Goal: Task Accomplishment & Management: Manage account settings

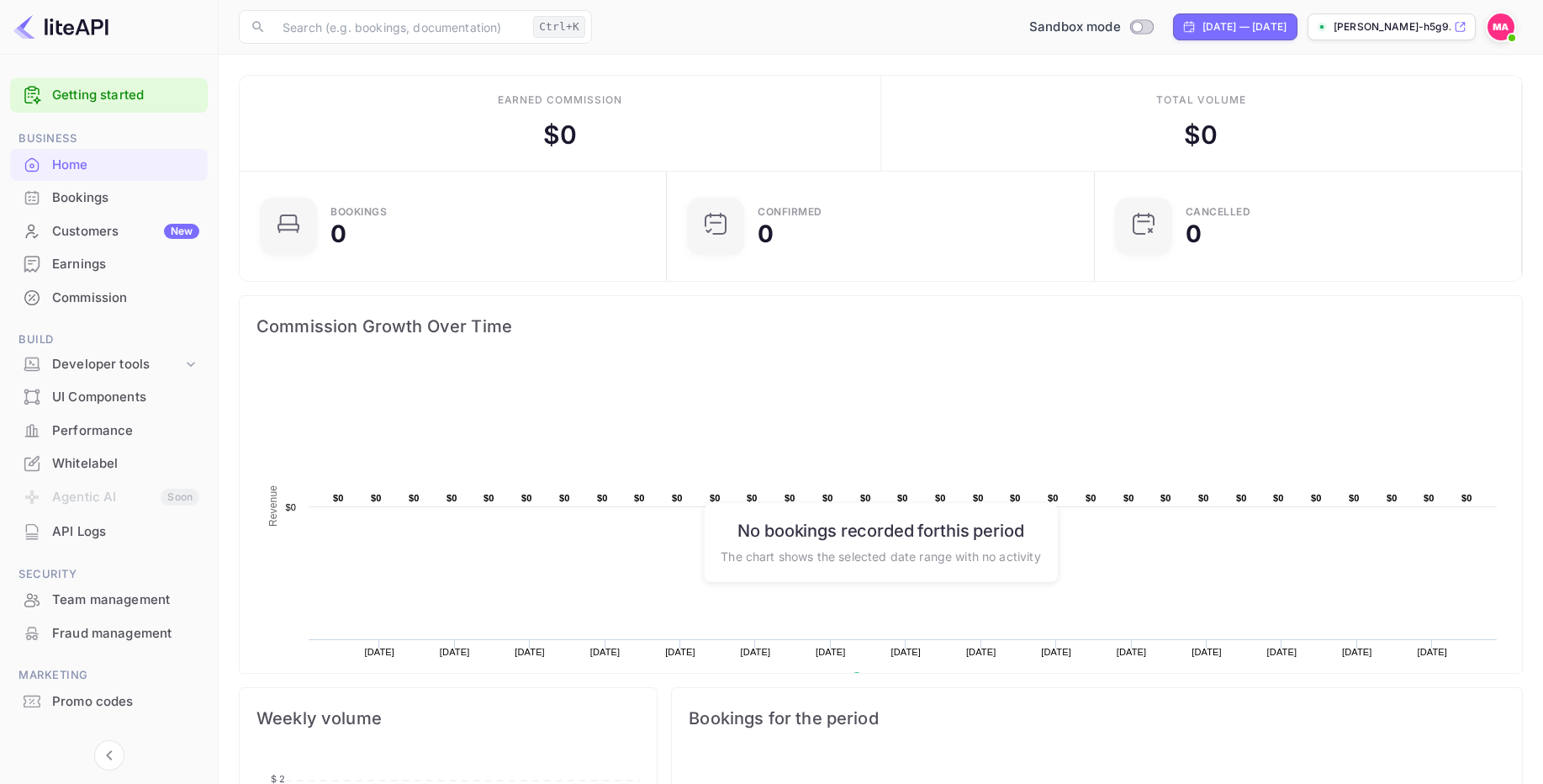
scroll to position [261, 405]
click at [124, 365] on div "Developer tools" at bounding box center [117, 364] width 130 height 19
click at [109, 419] on p "API Keys" at bounding box center [84, 418] width 50 height 18
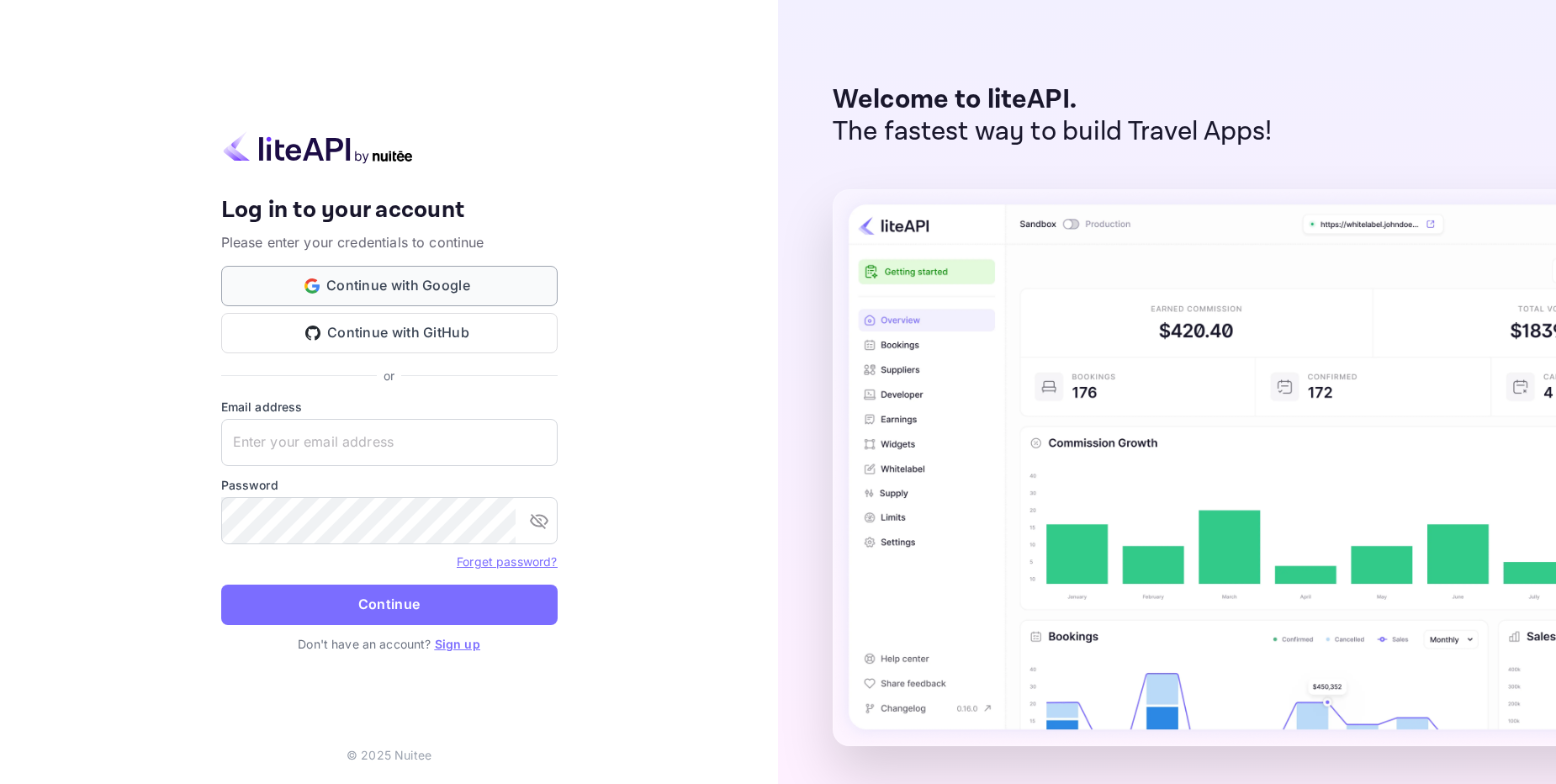
click at [395, 289] on button "Continue with Google" at bounding box center [389, 286] width 337 height 41
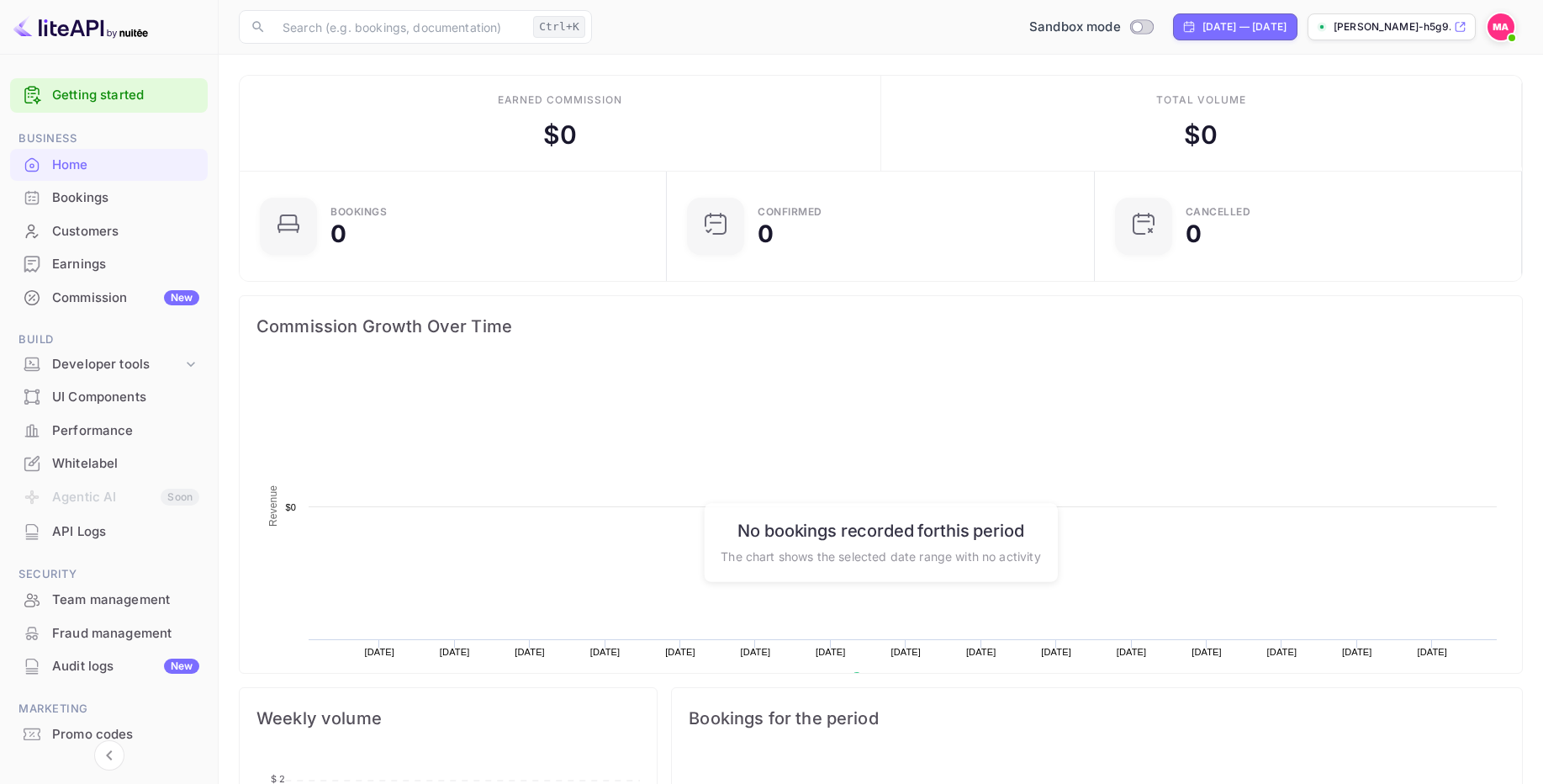
scroll to position [261, 405]
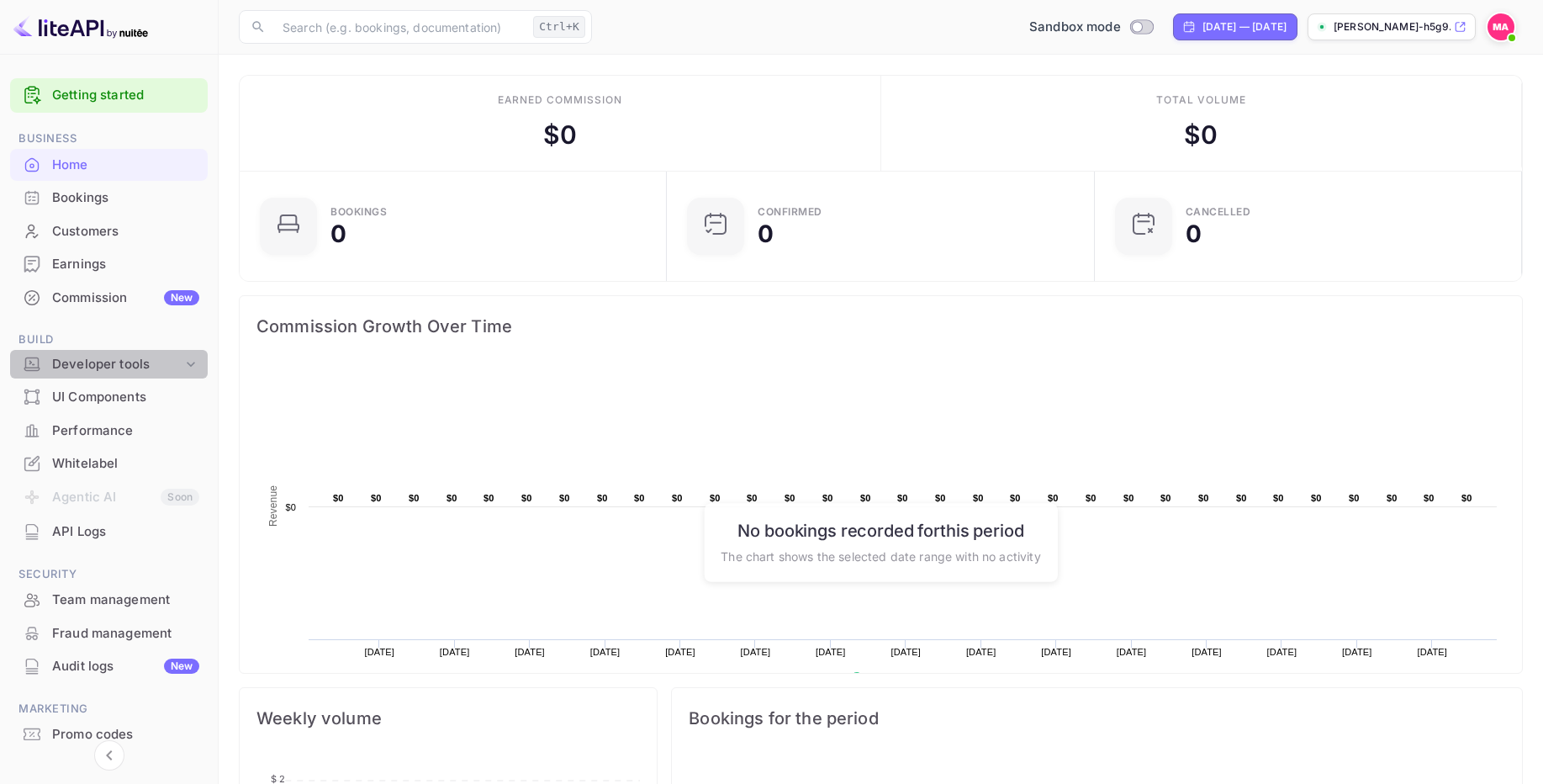
click at [171, 367] on div "Developer tools" at bounding box center [117, 364] width 130 height 19
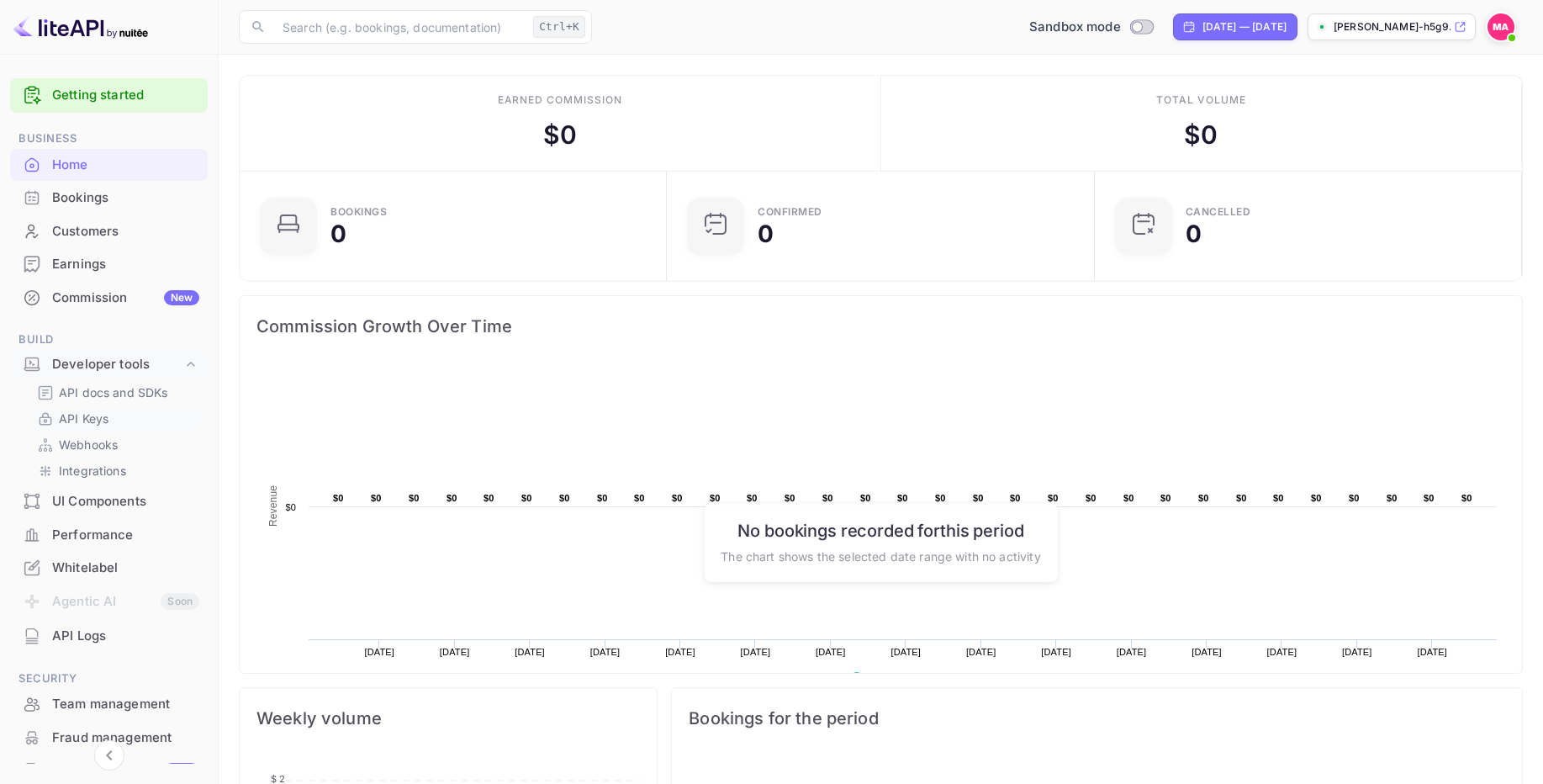
click at [112, 423] on link "API Keys" at bounding box center [116, 418] width 157 height 18
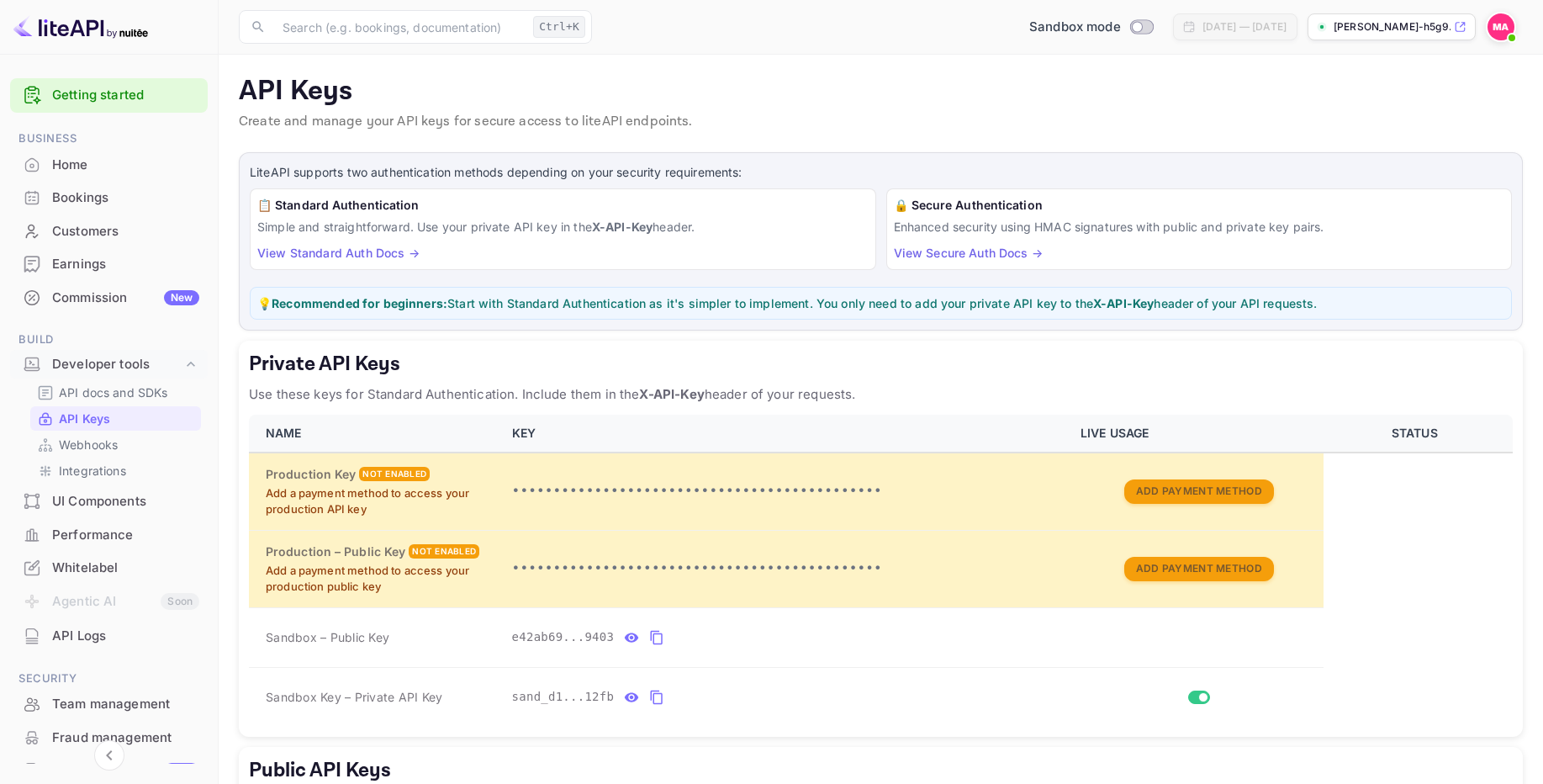
click at [1133, 306] on strong "X-API-Key" at bounding box center [1123, 303] width 61 height 14
click at [1132, 306] on strong "X-API-Key" at bounding box center [1123, 303] width 61 height 14
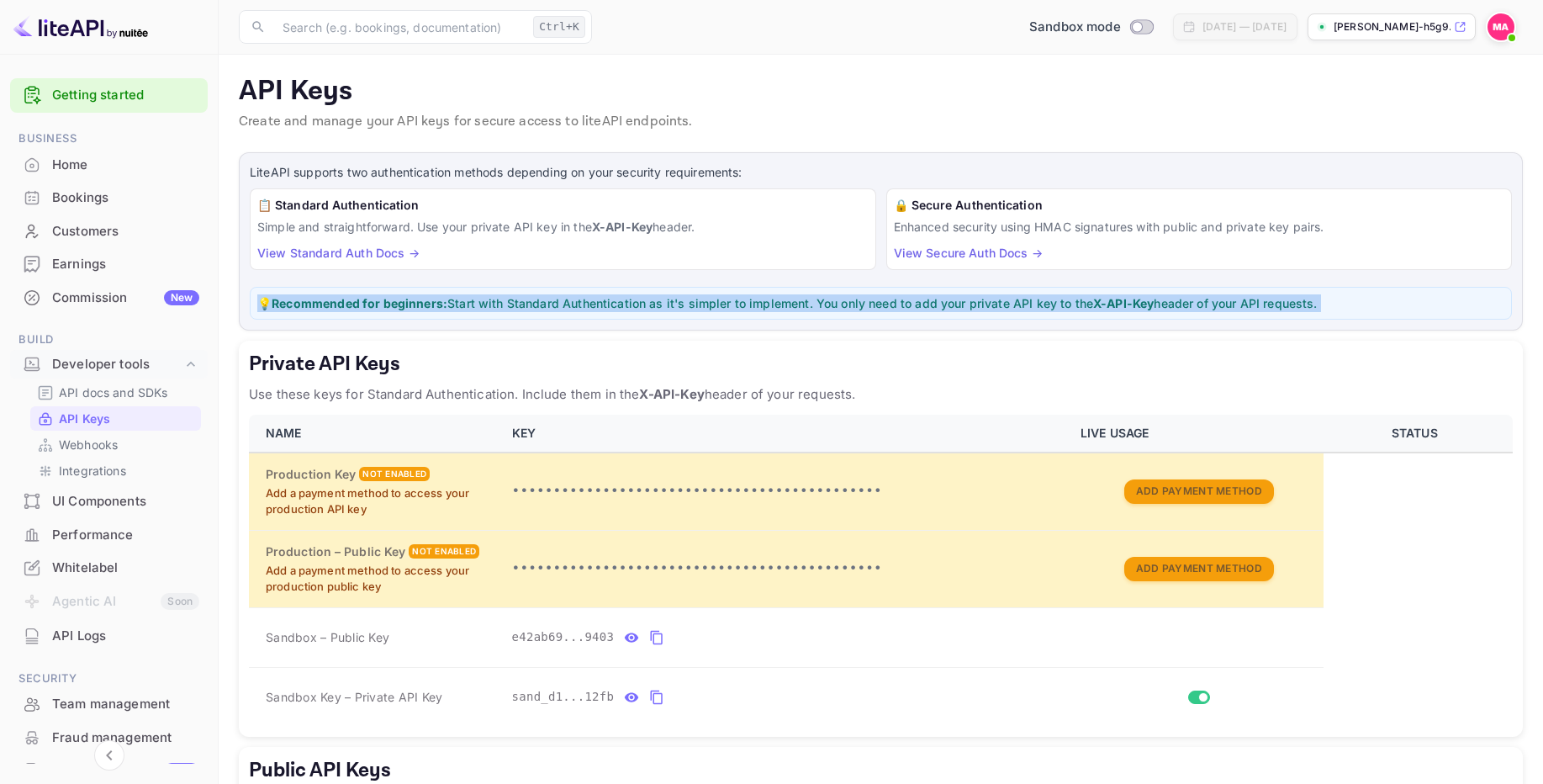
click at [1132, 306] on strong "X-API-Key" at bounding box center [1123, 303] width 61 height 14
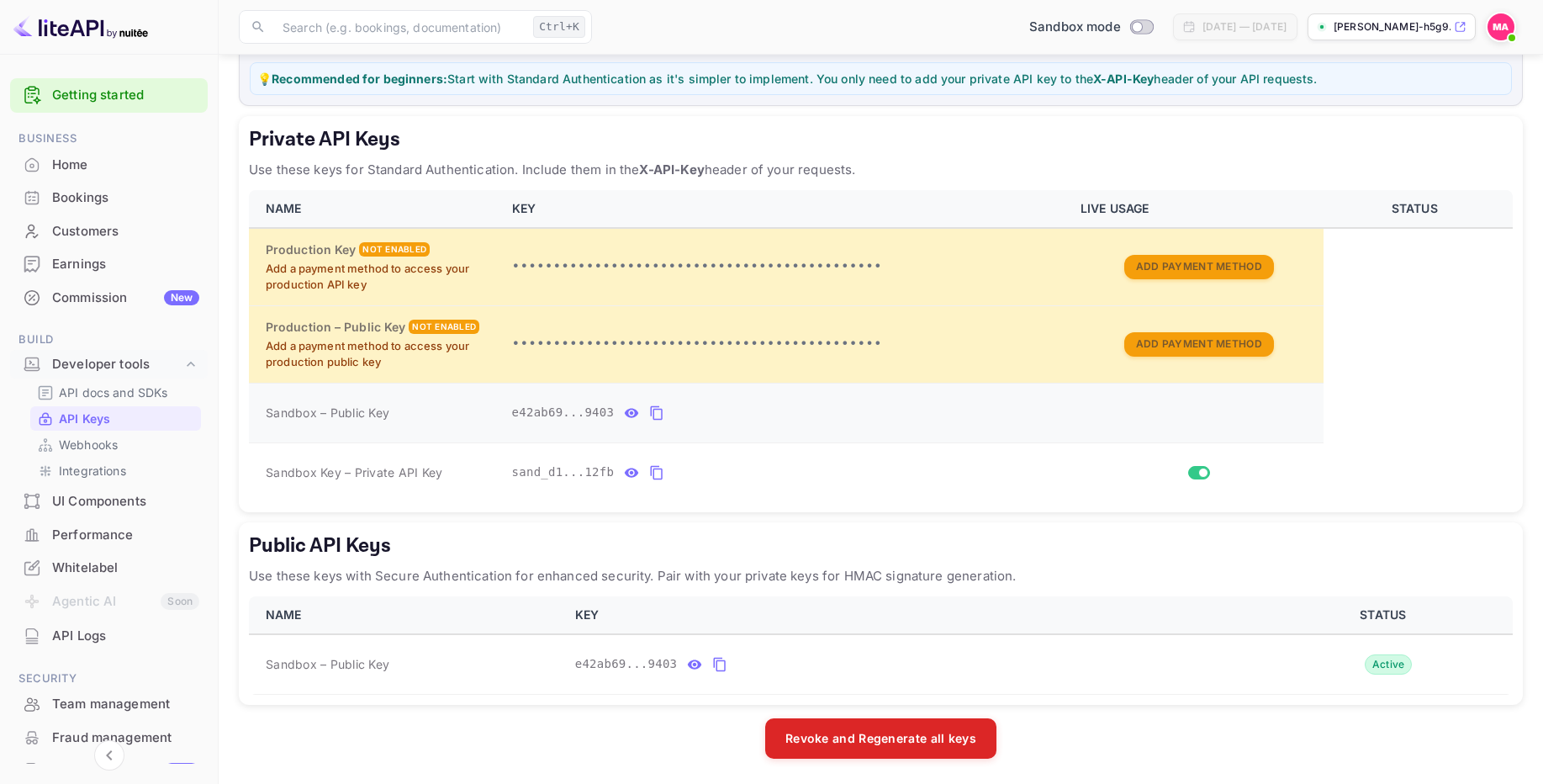
scroll to position [226, 0]
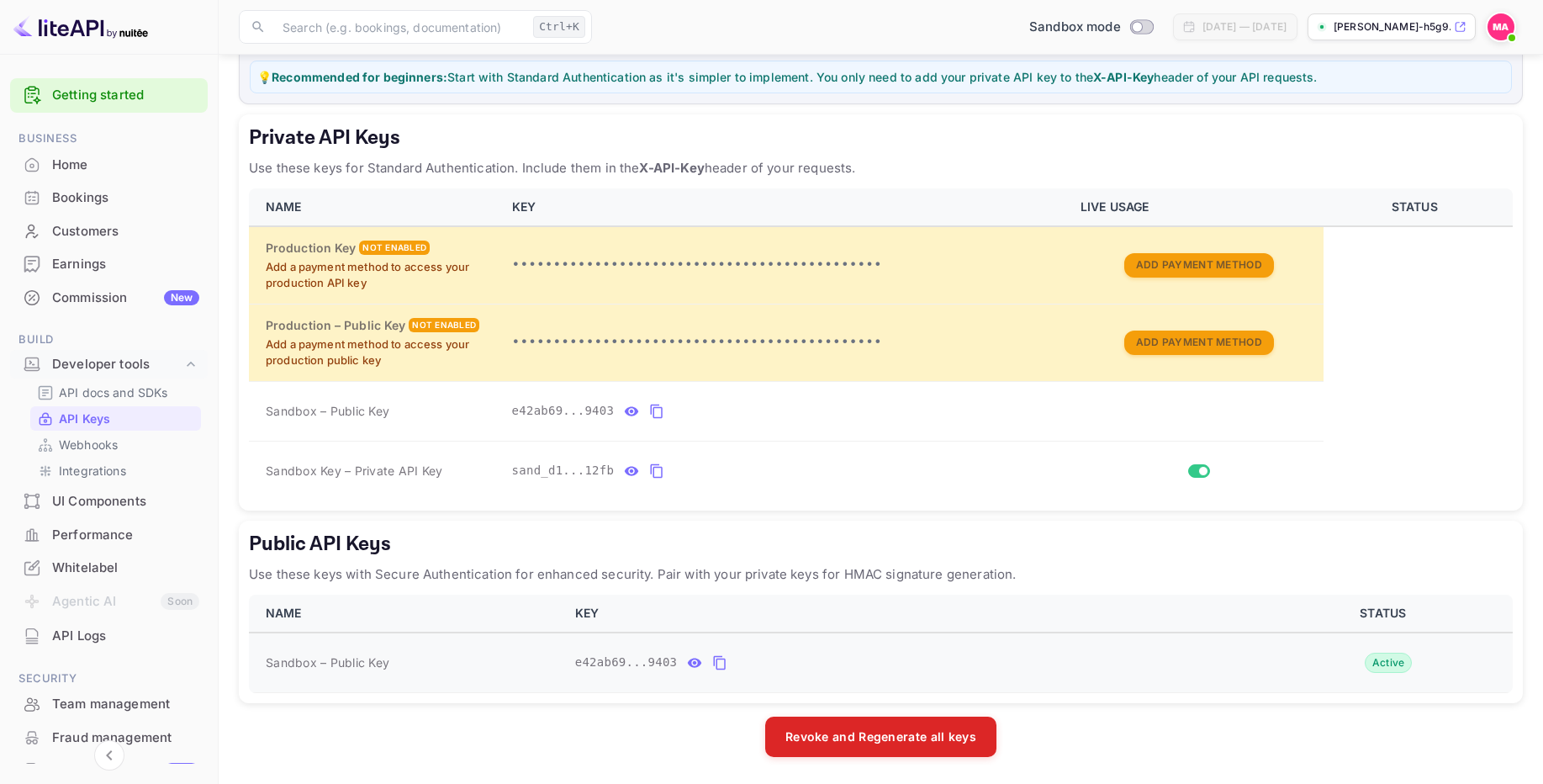
click at [688, 662] on icon "public api keys table" at bounding box center [695, 662] width 15 height 20
click at [875, 662] on icon "public api keys table" at bounding box center [880, 662] width 12 height 14
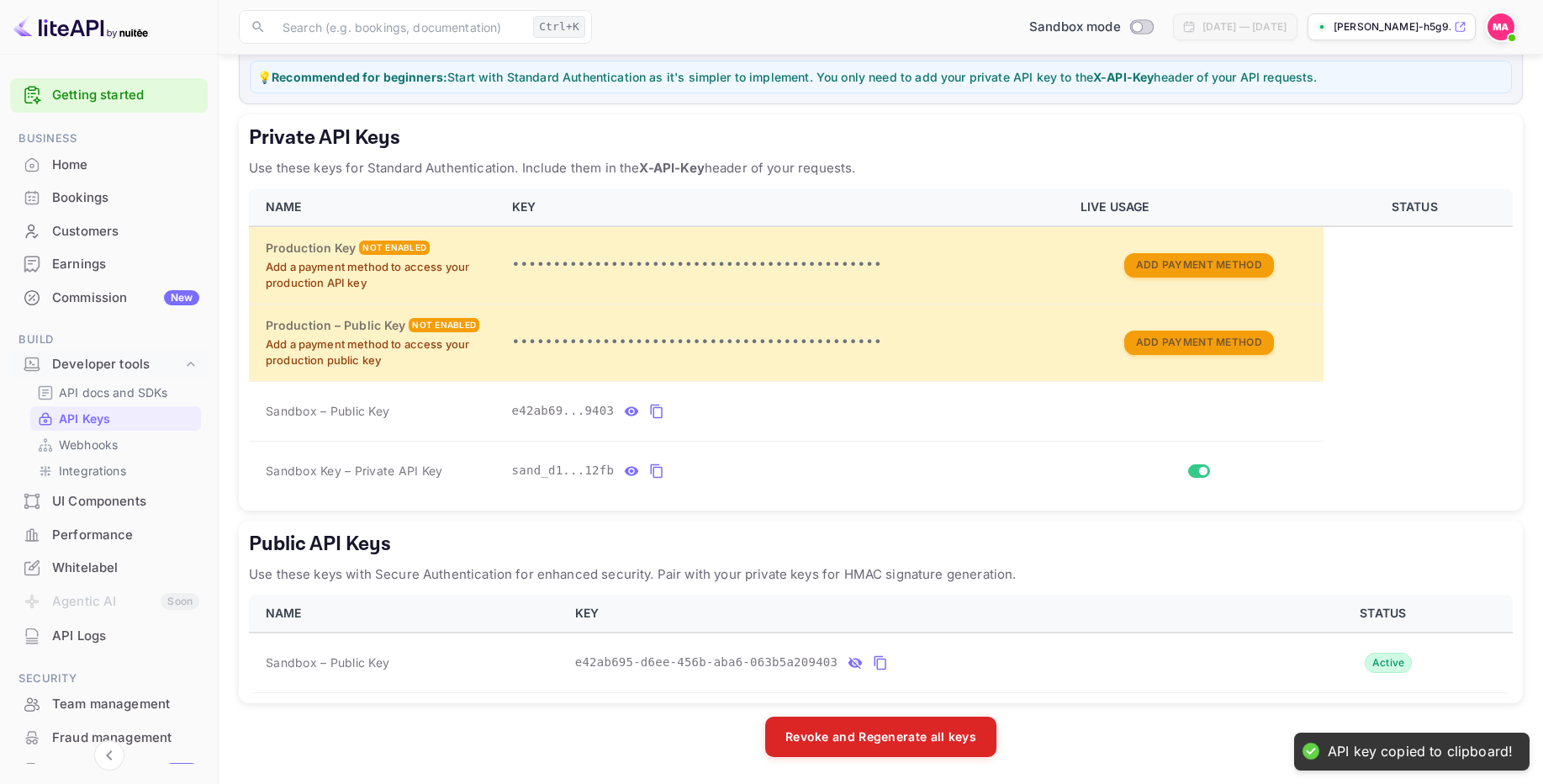
click at [857, 662] on icon "public api keys table" at bounding box center [855, 662] width 15 height 20
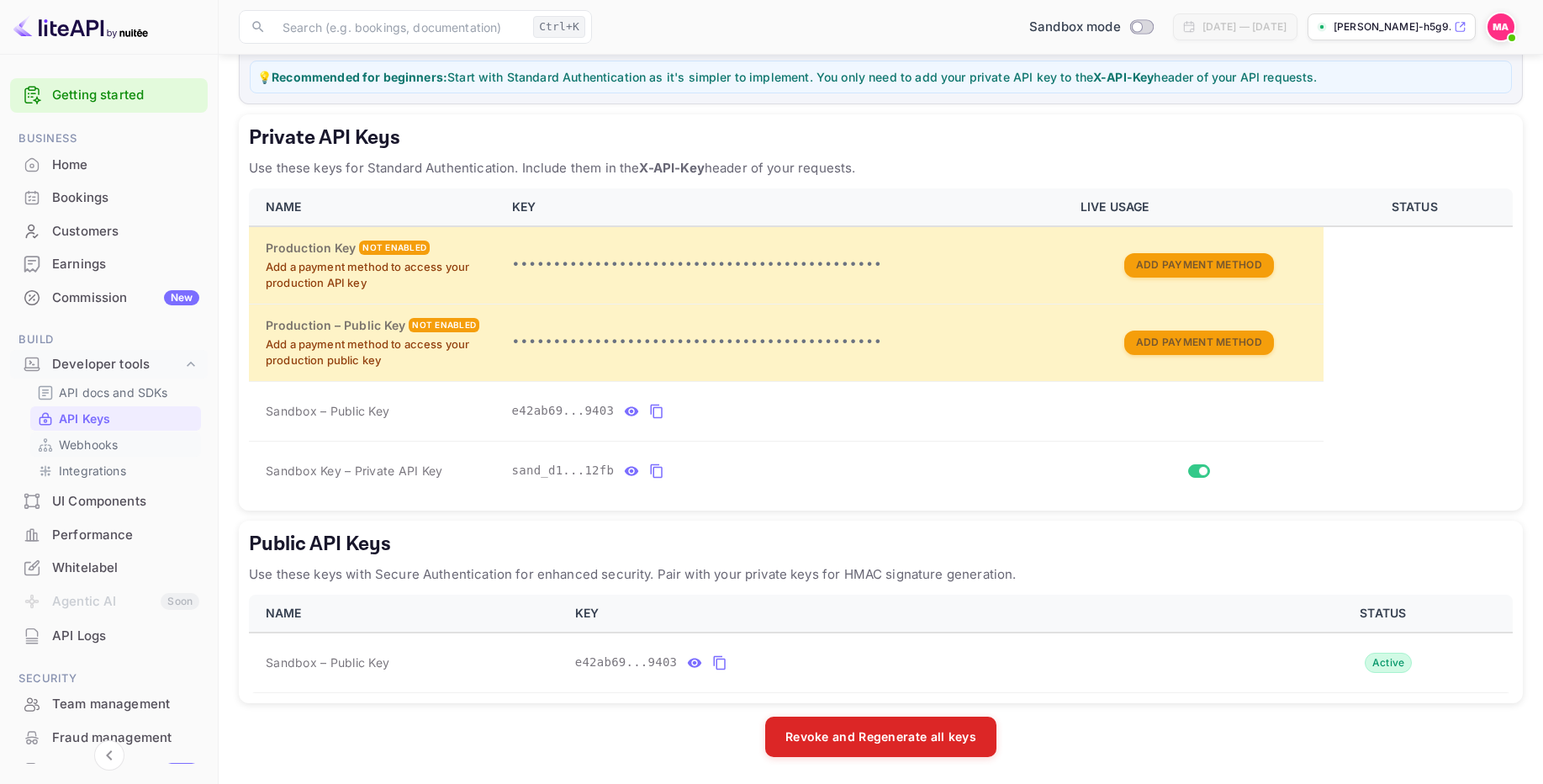
click at [68, 454] on div "Webhooks" at bounding box center [116, 444] width 171 height 24
click at [120, 450] on link "Webhooks" at bounding box center [116, 444] width 157 height 18
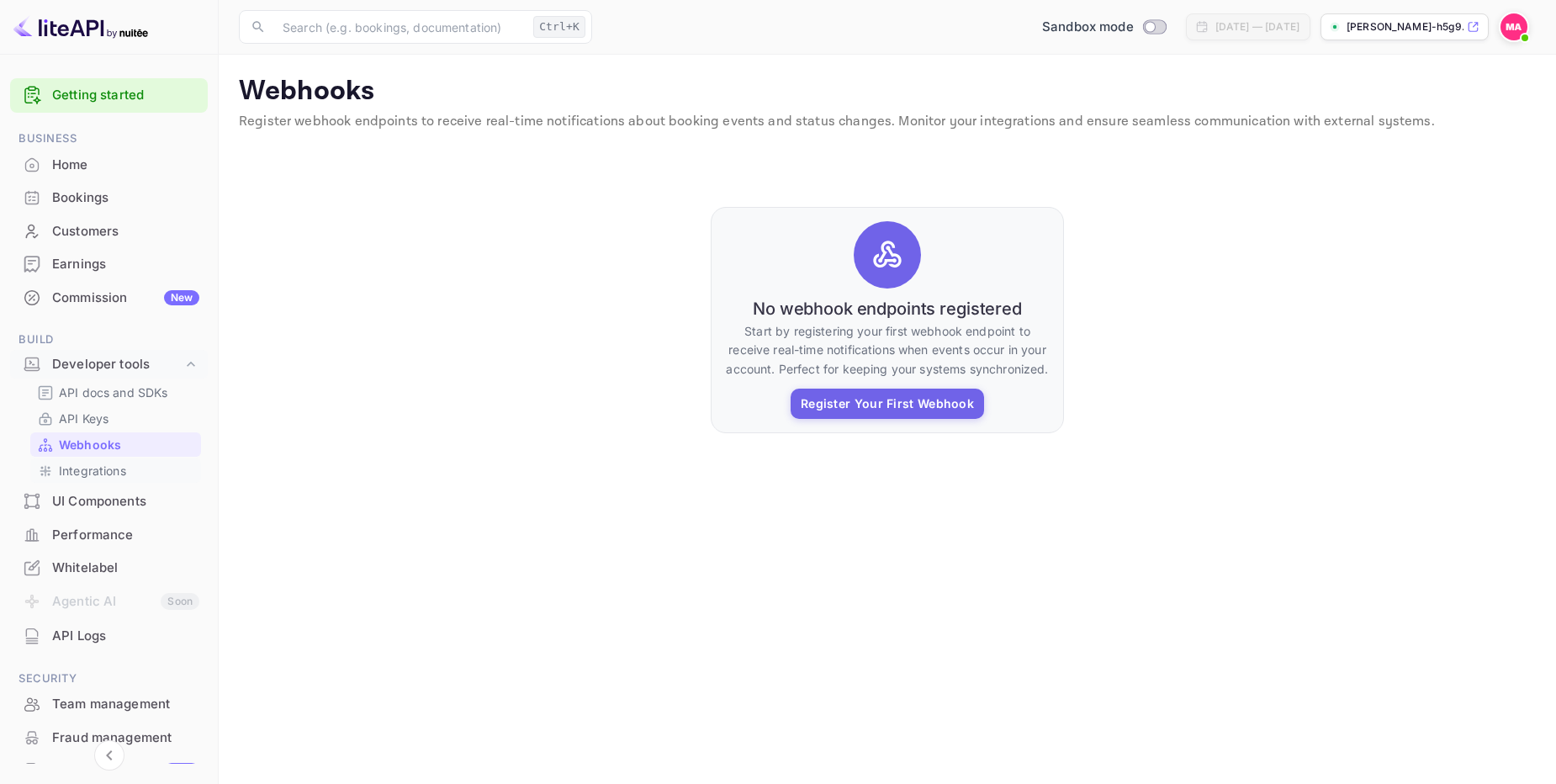
click at [122, 470] on p "Integrations" at bounding box center [93, 470] width 68 height 18
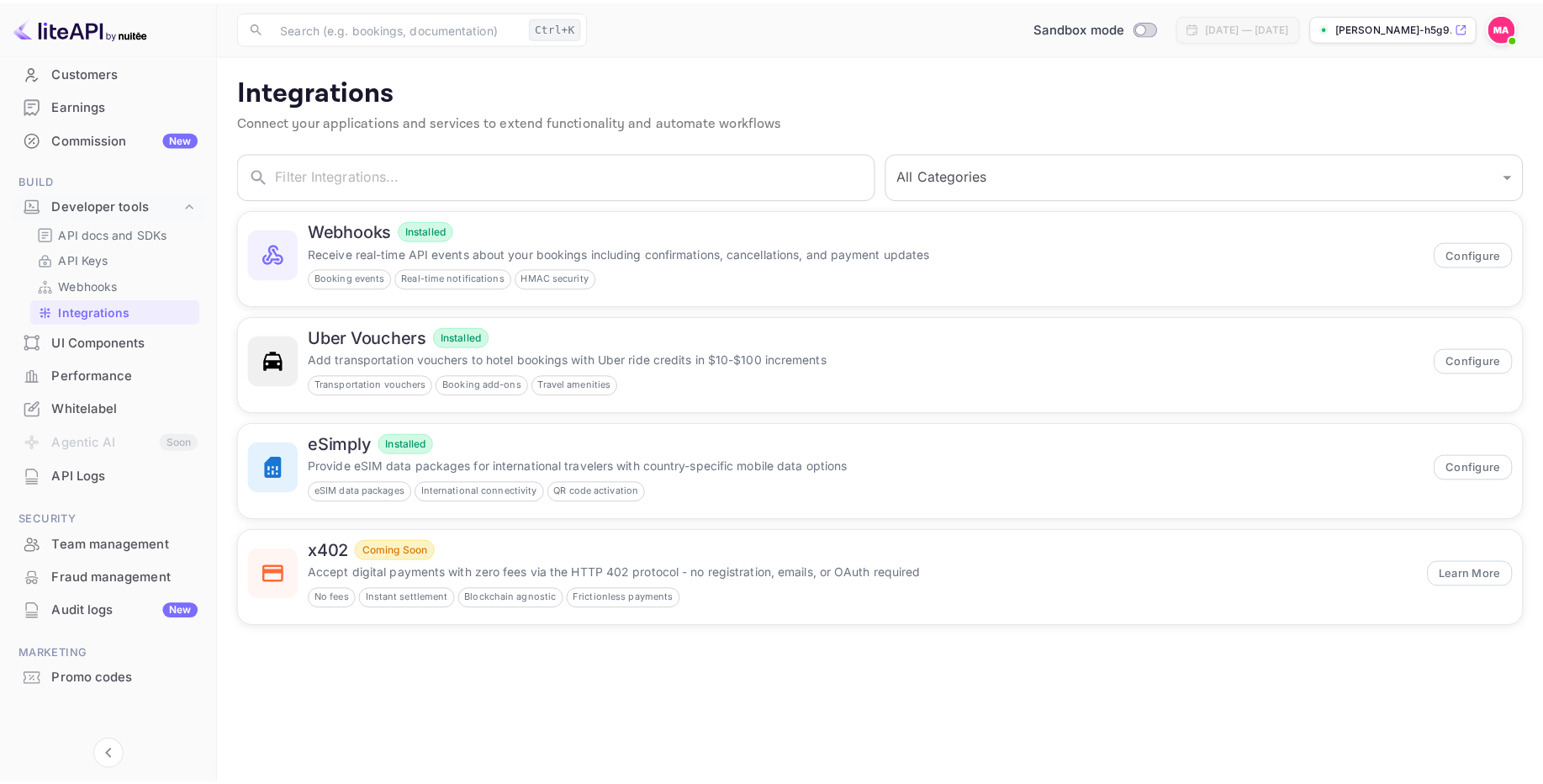
scroll to position [165, 0]
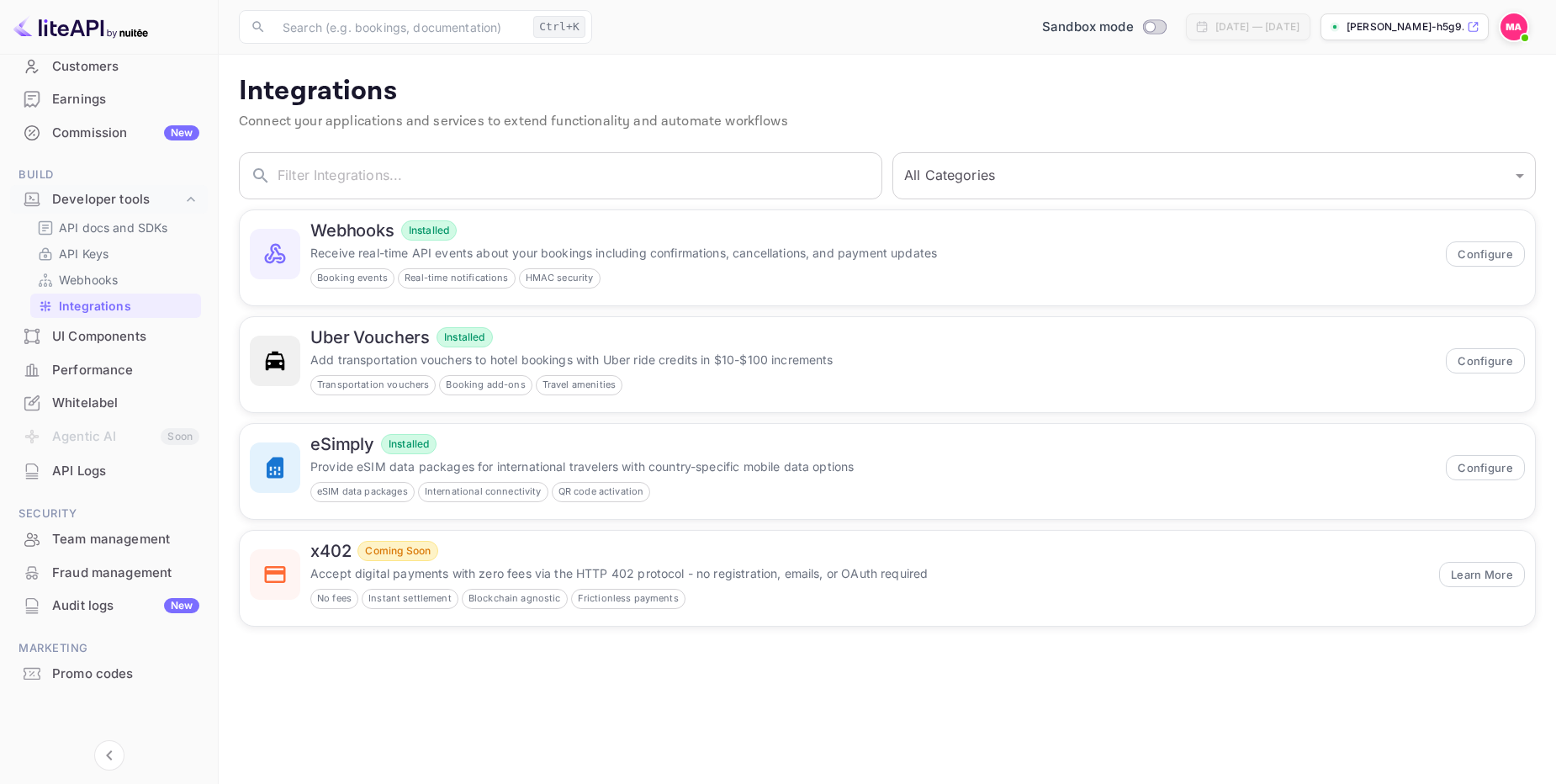
drag, startPoint x: 117, startPoint y: 670, endPoint x: 563, endPoint y: 712, distance: 448.0
click at [564, 715] on div "Getting started Business Home Bookings Customers Earnings Commission New Build …" at bounding box center [778, 392] width 1556 height 784
click at [107, 132] on div "Commission New" at bounding box center [126, 132] width 147 height 19
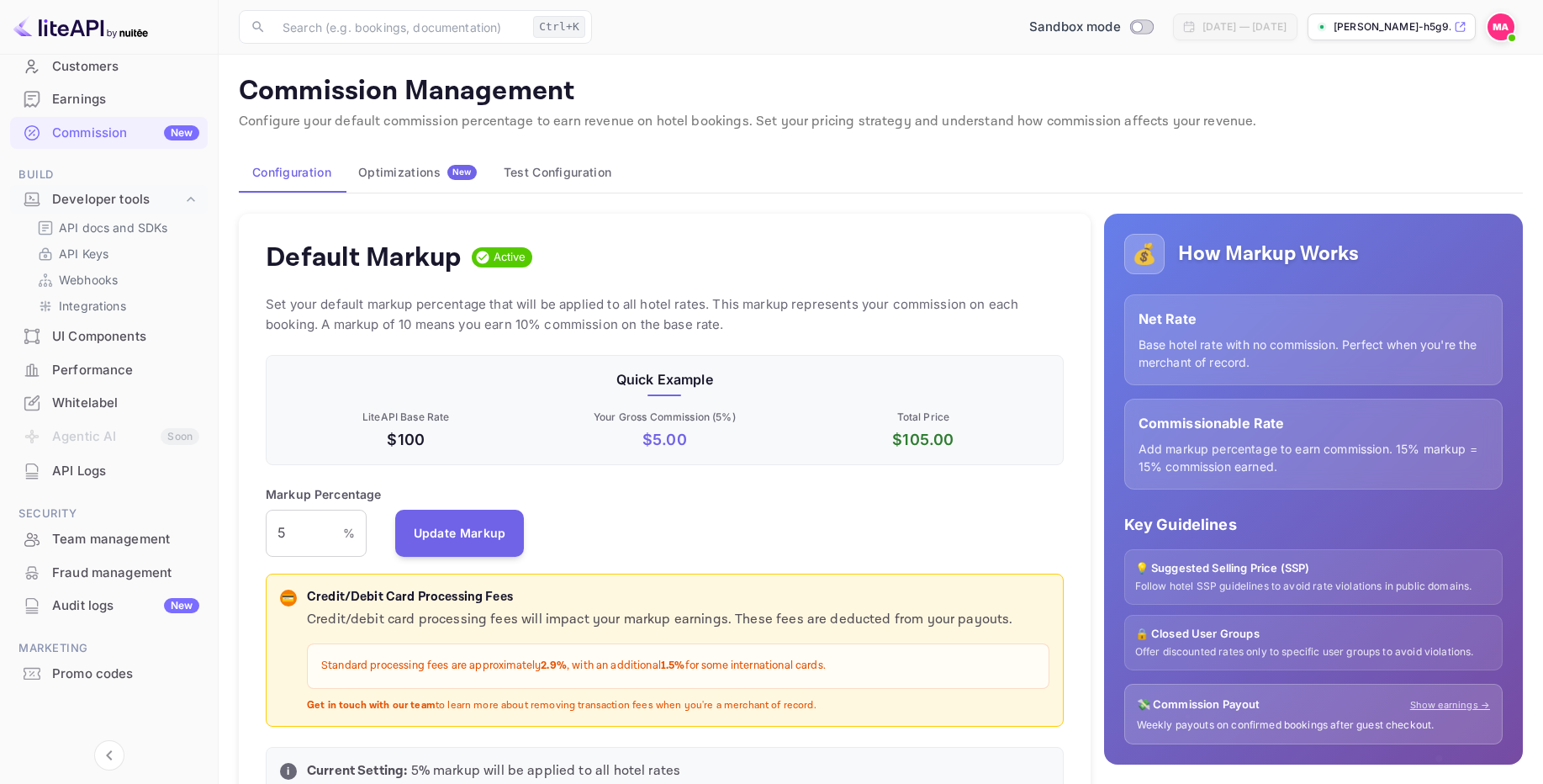
scroll to position [286, 785]
click at [85, 251] on p "API Keys" at bounding box center [84, 253] width 50 height 18
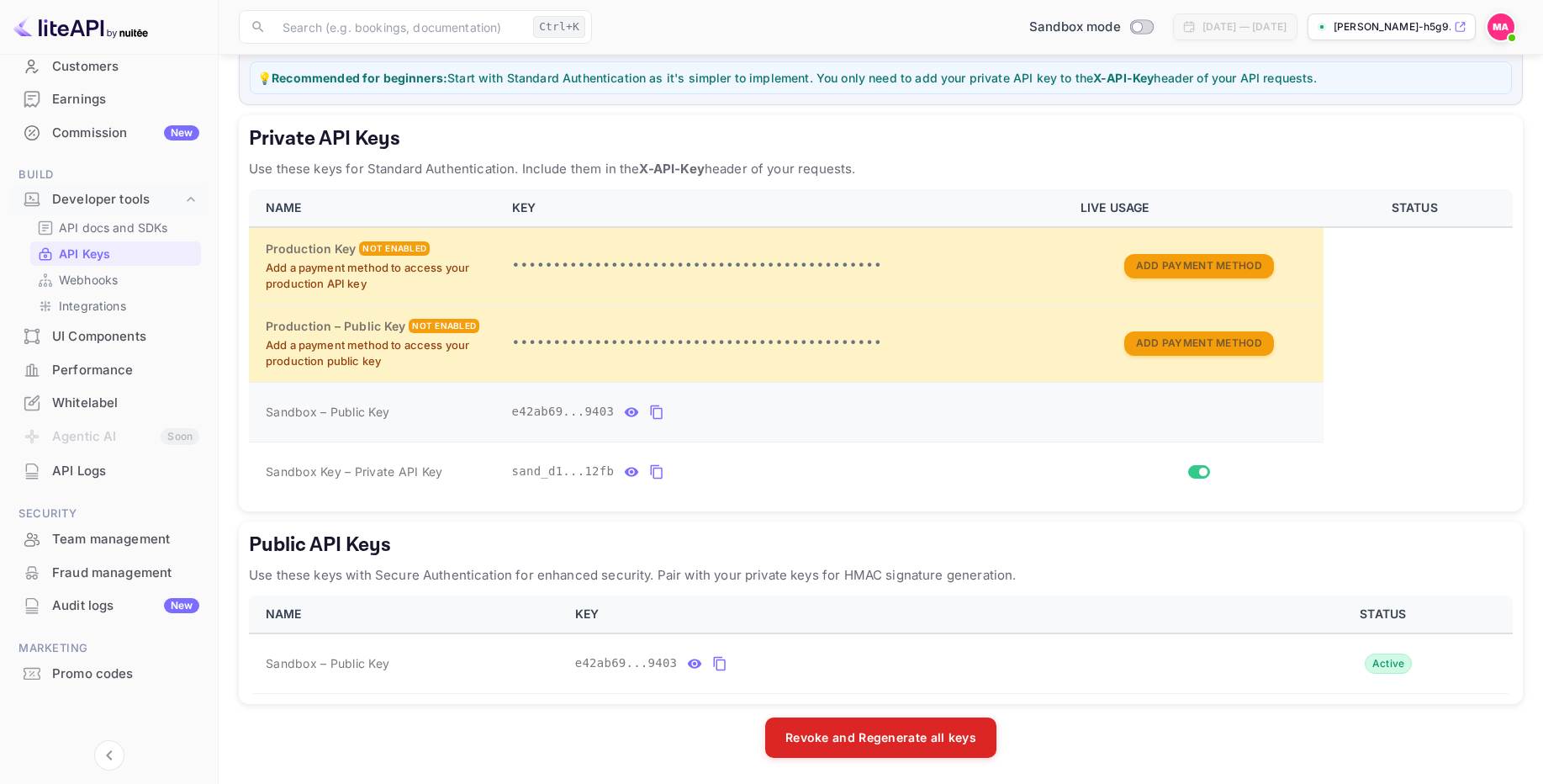
scroll to position [226, 0]
click at [691, 664] on icon "public api keys table" at bounding box center [695, 662] width 14 height 9
click at [879, 661] on icon "public api keys table" at bounding box center [880, 662] width 15 height 20
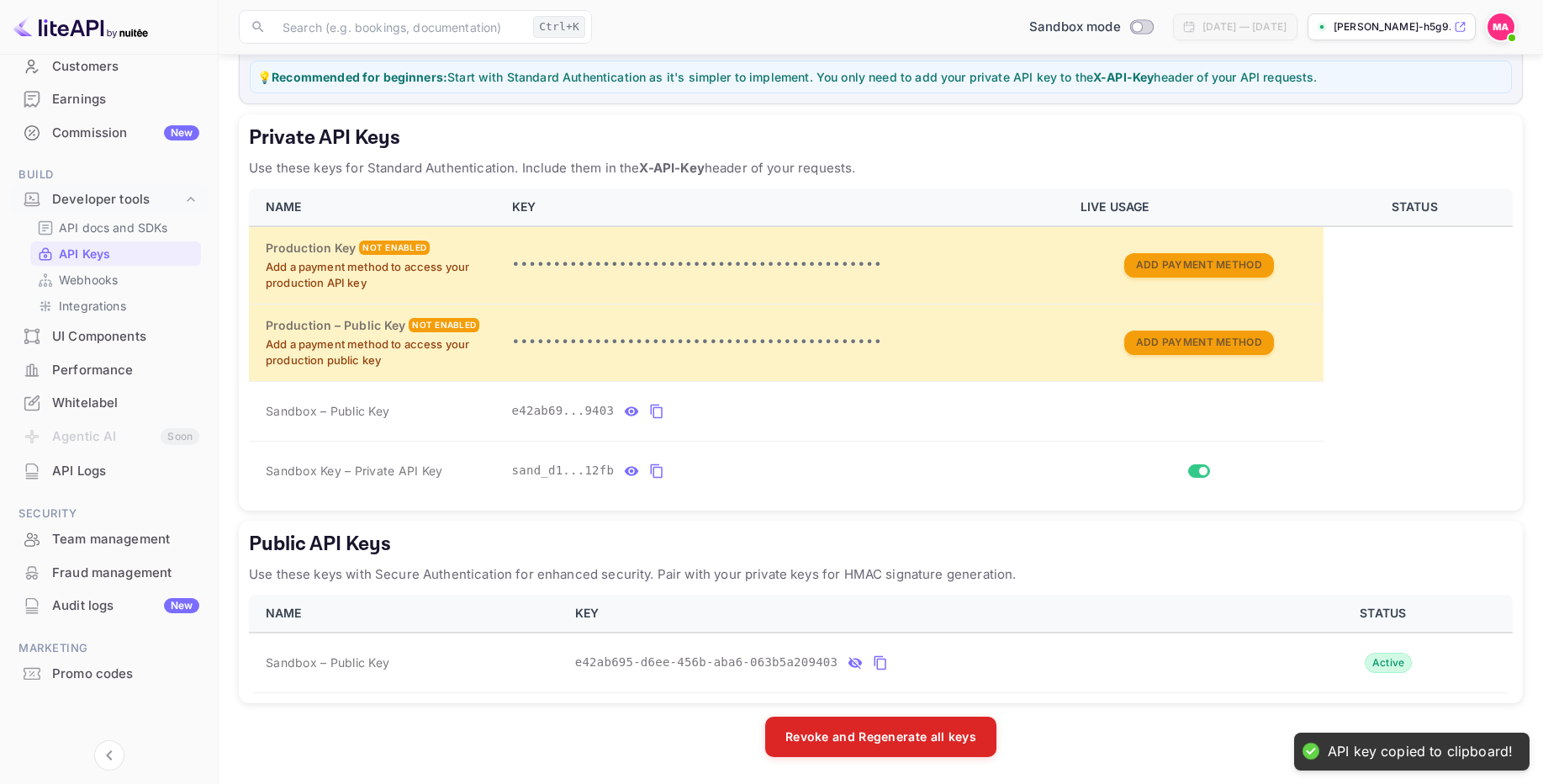
click at [852, 664] on icon "public api keys table" at bounding box center [855, 662] width 14 height 12
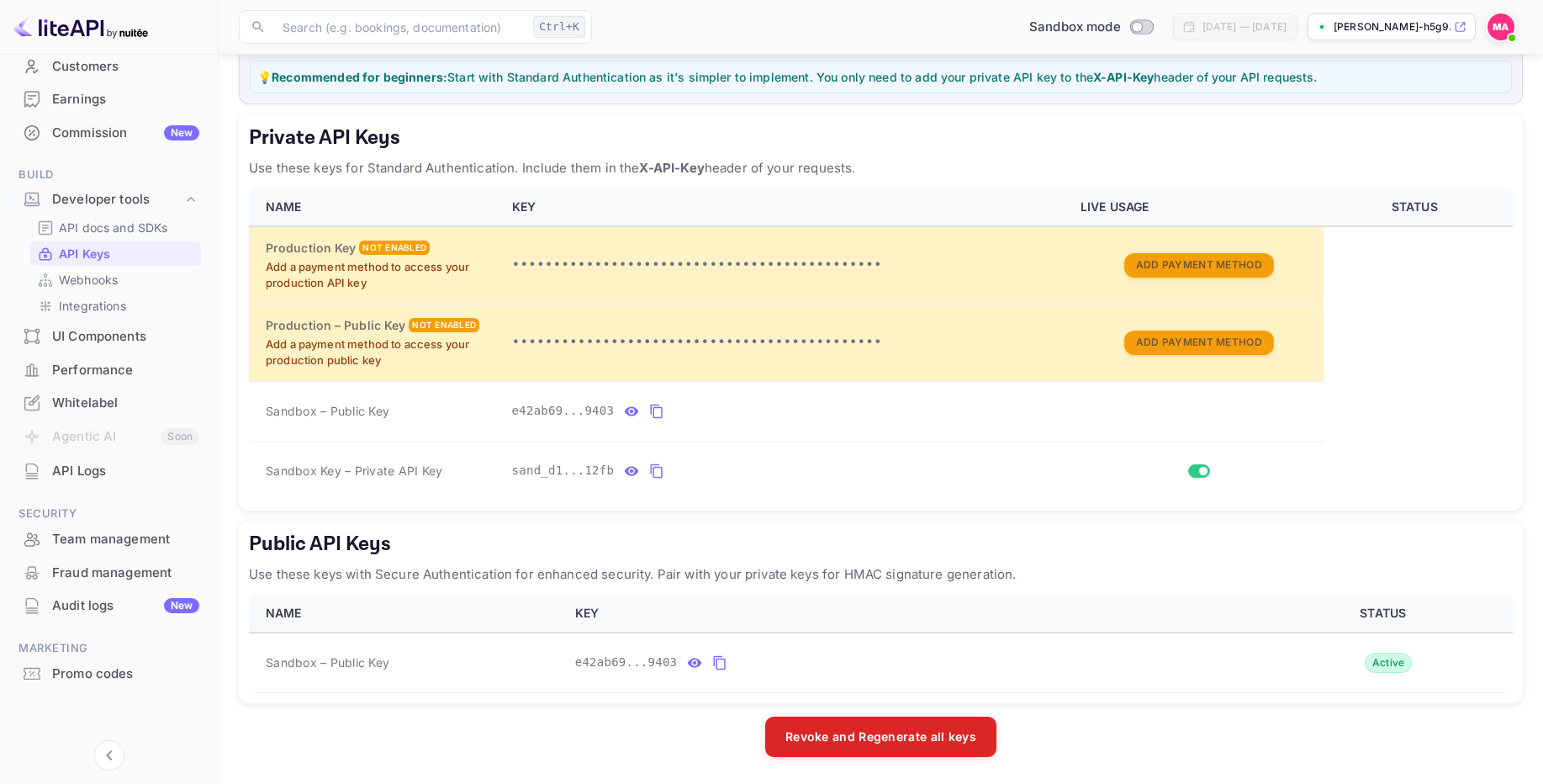
click at [691, 661] on icon "public api keys table" at bounding box center [695, 662] width 14 height 9
click at [881, 668] on icon "public api keys table" at bounding box center [880, 662] width 15 height 20
click at [660, 413] on icon "private api keys table" at bounding box center [657, 411] width 15 height 20
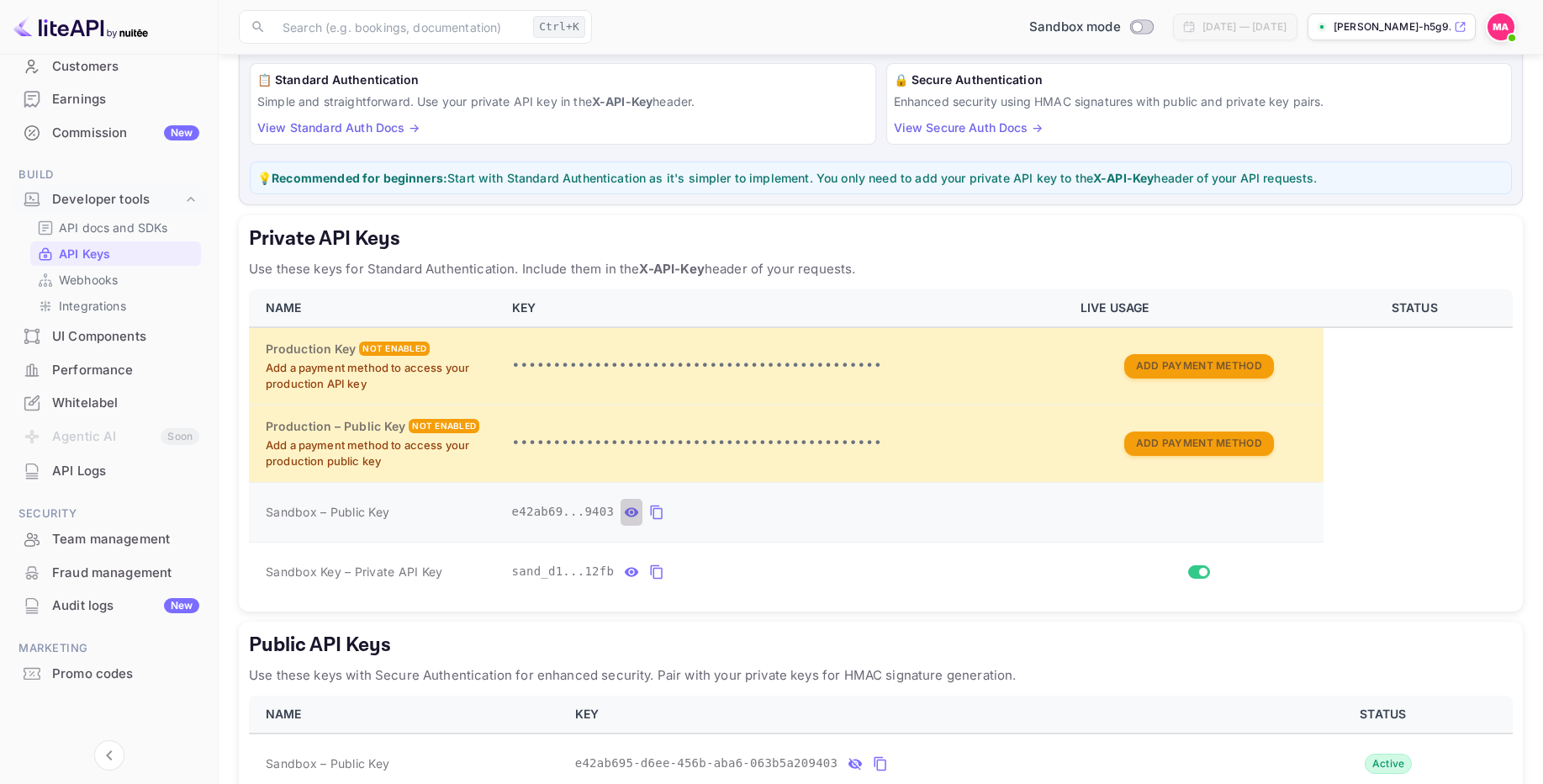
click at [641, 517] on button "private api keys table" at bounding box center [631, 512] width 22 height 27
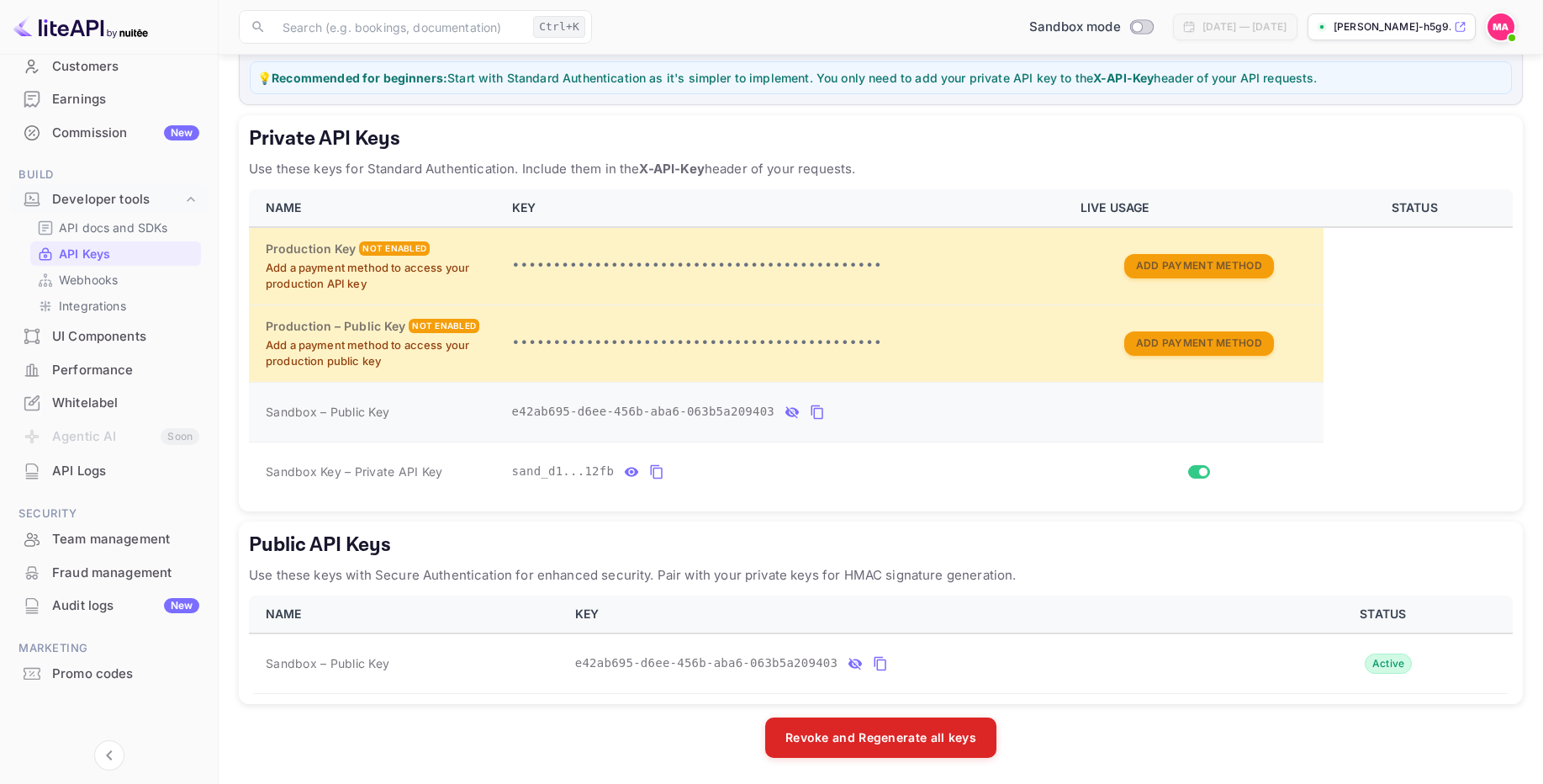
scroll to position [226, 0]
click at [652, 473] on icon "private api keys table" at bounding box center [657, 471] width 15 height 20
drag, startPoint x: 440, startPoint y: 470, endPoint x: 266, endPoint y: 464, distance: 174.1
click at [266, 464] on span "Sandbox Key – Private API Key" at bounding box center [354, 470] width 176 height 14
copy span "Sandbox Key – Private API Key"
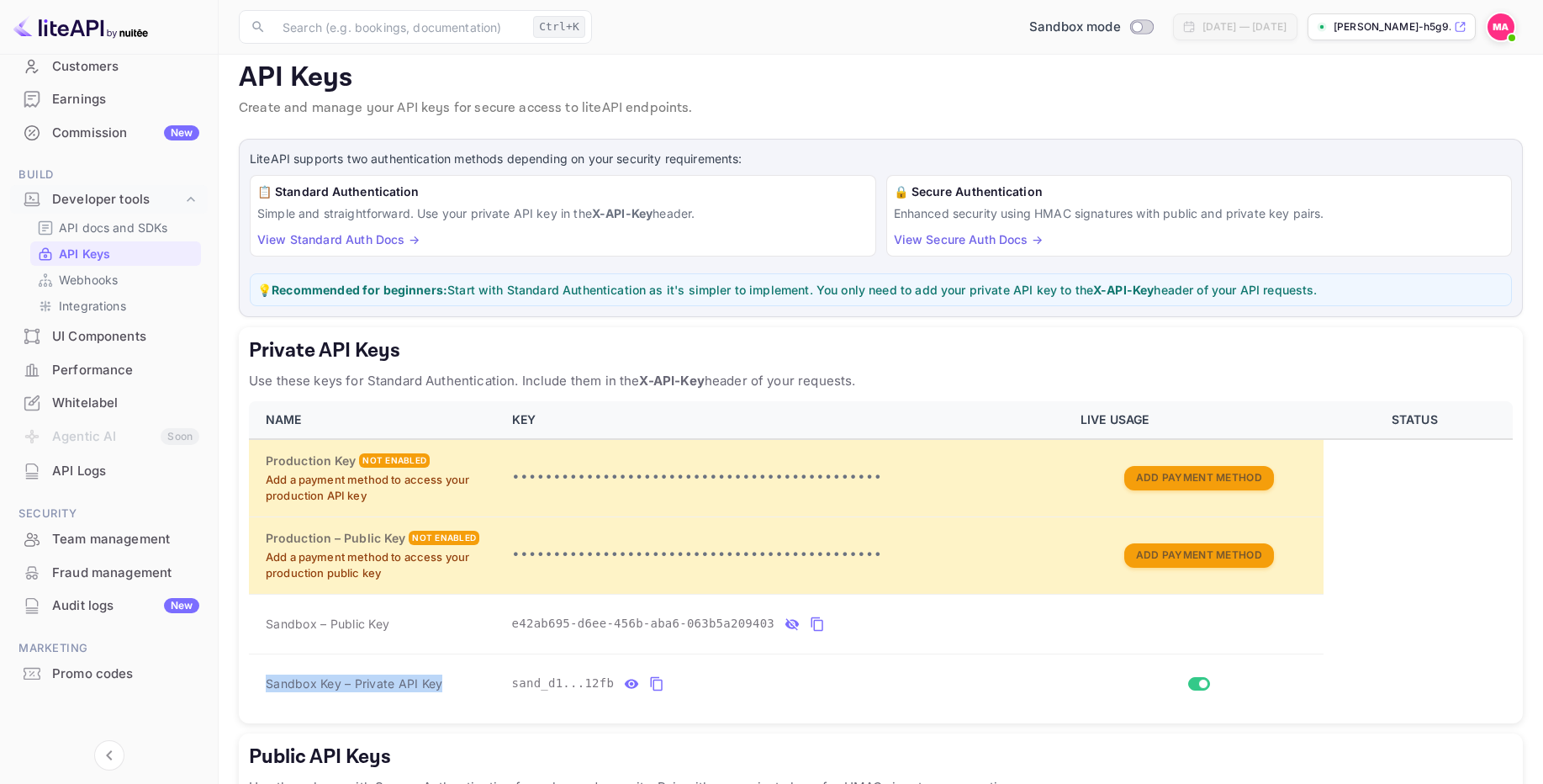
scroll to position [0, 0]
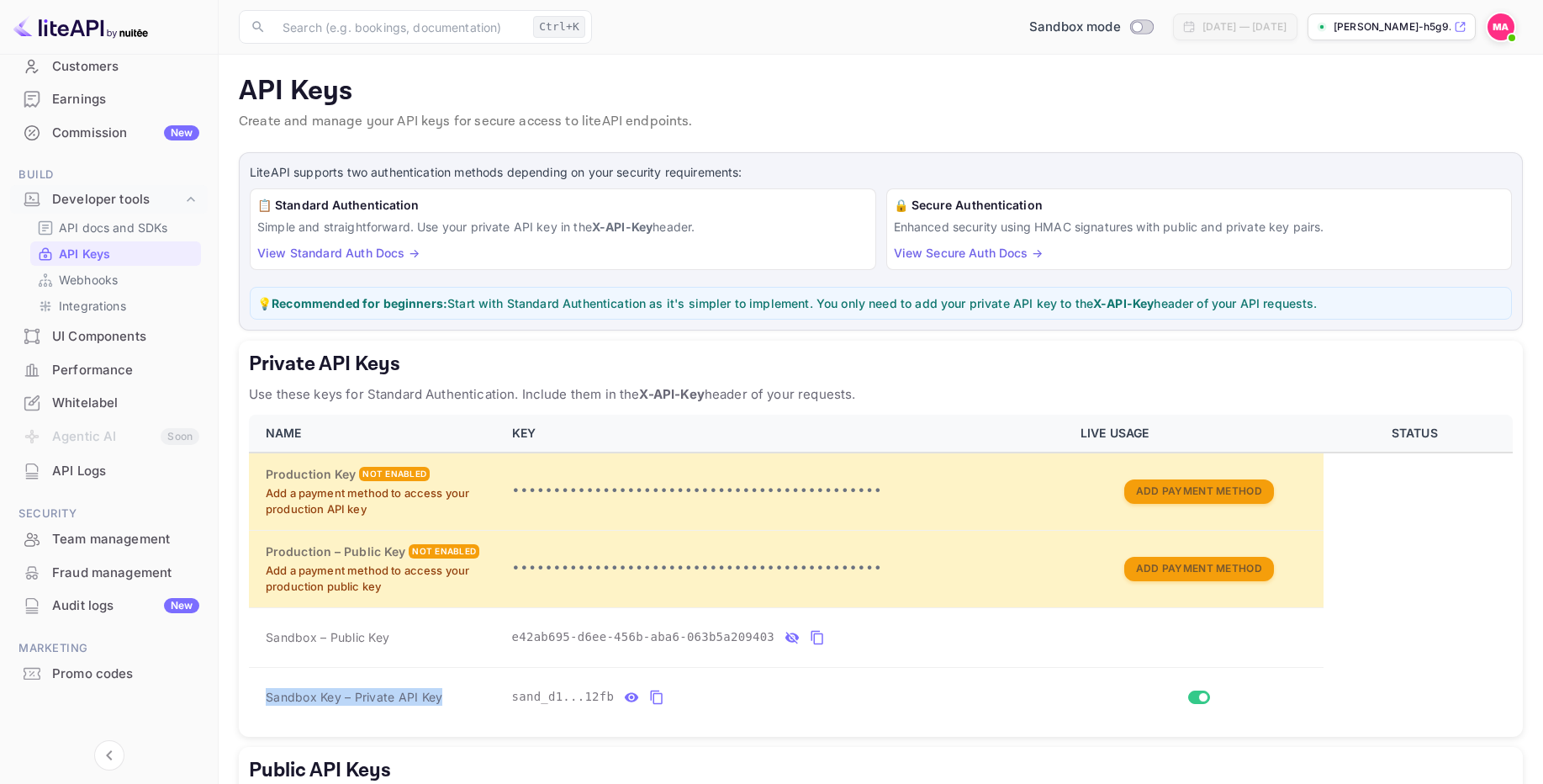
click at [95, 339] on div "UI Components" at bounding box center [126, 337] width 147 height 19
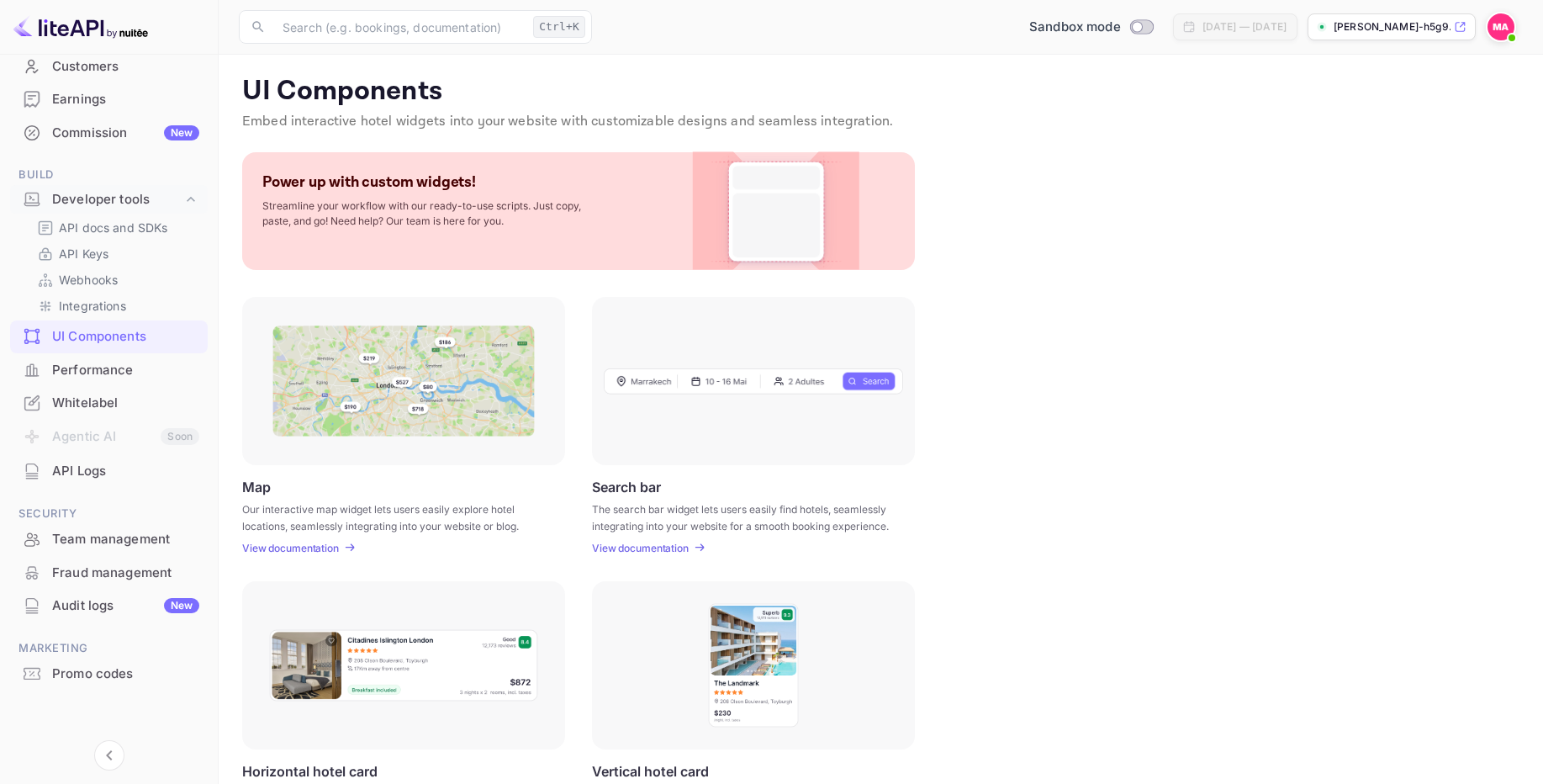
click at [425, 395] on img at bounding box center [403, 381] width 263 height 111
click at [268, 542] on p "View documentation" at bounding box center [290, 548] width 97 height 13
click at [134, 400] on div "Whitelabel" at bounding box center [126, 403] width 147 height 19
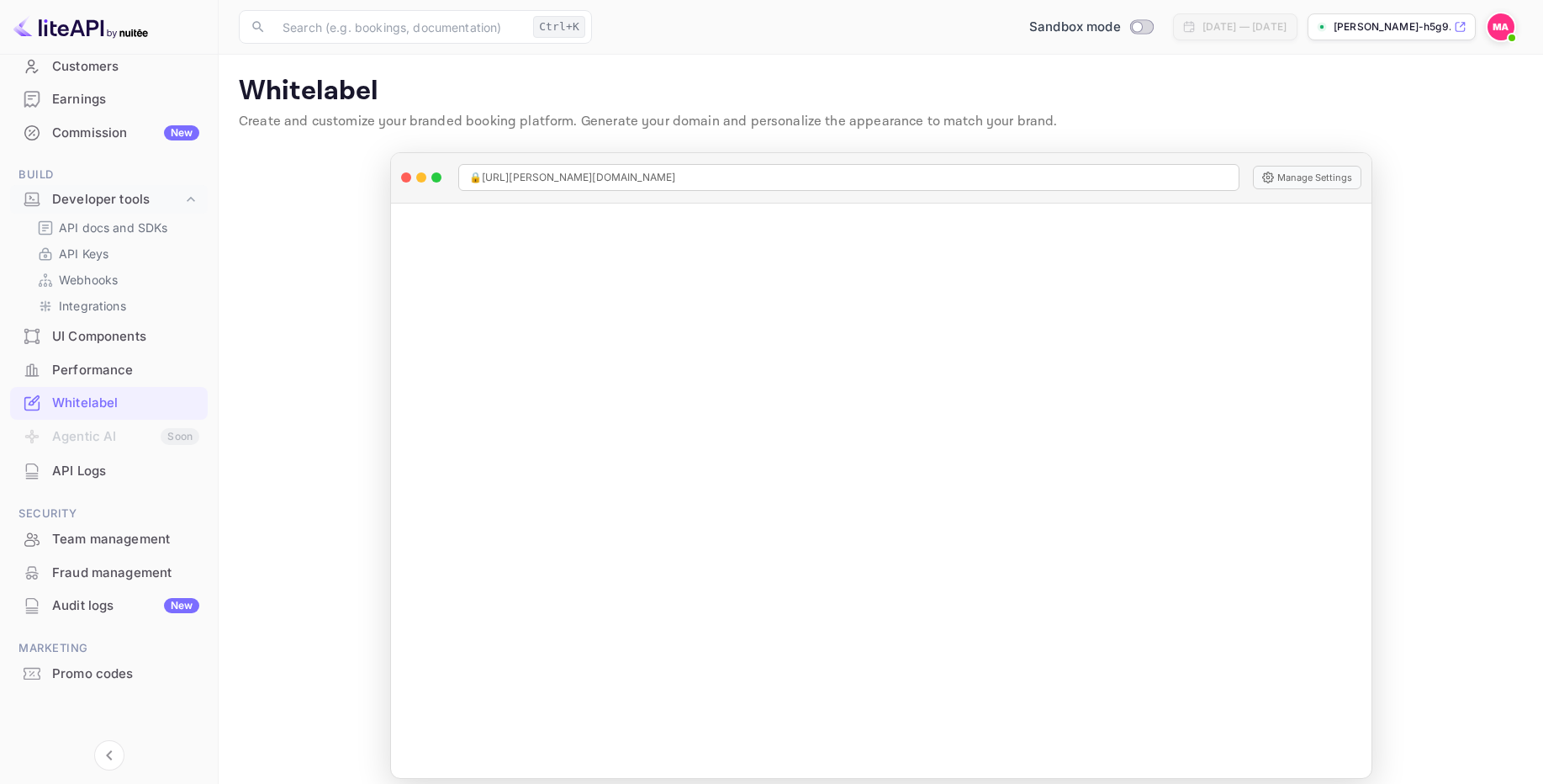
scroll to position [15, 0]
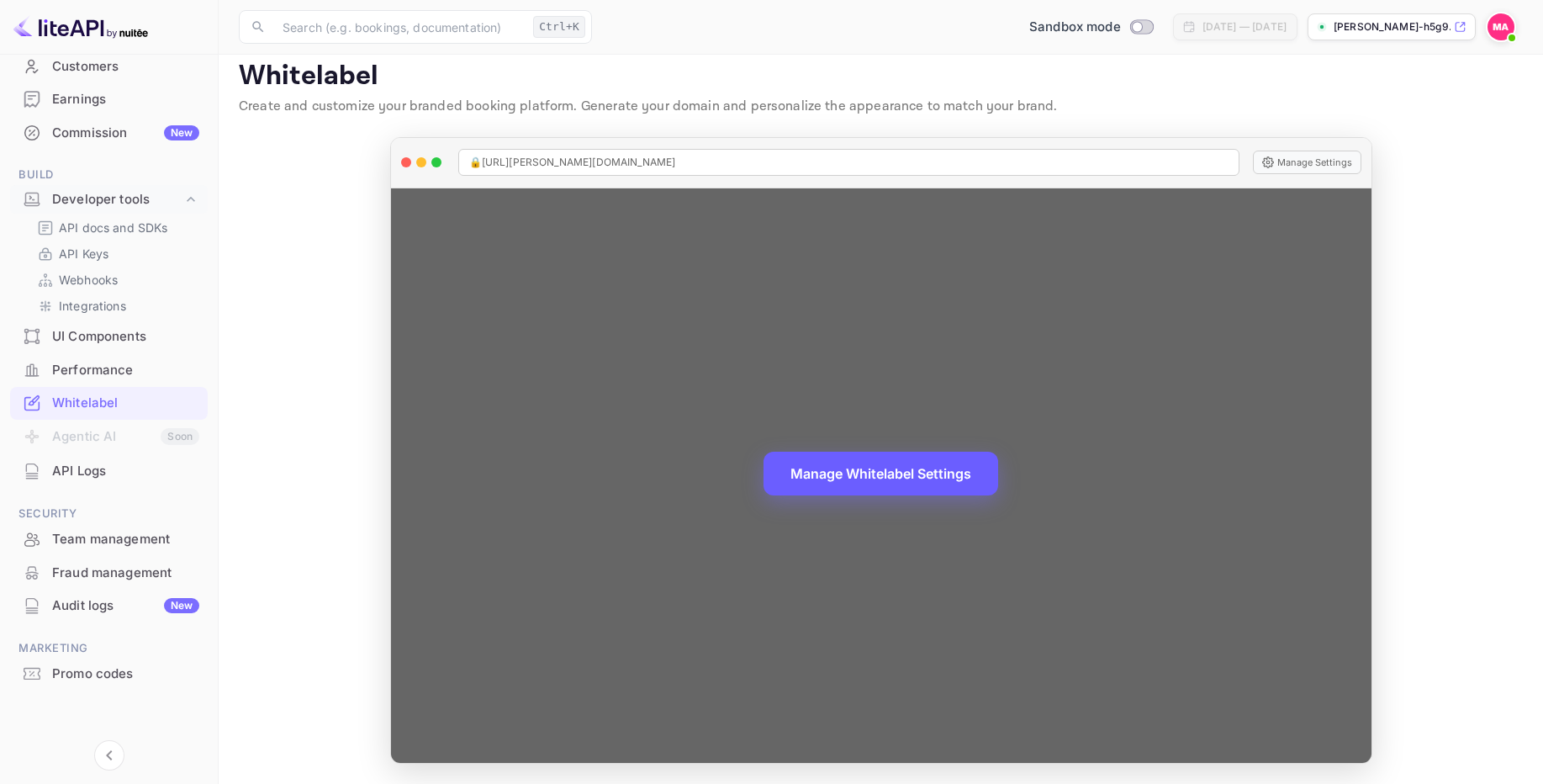
click at [882, 476] on button "Manage Whitelabel Settings" at bounding box center [881, 473] width 235 height 44
drag, startPoint x: 728, startPoint y: 164, endPoint x: 509, endPoint y: 162, distance: 219.0
click at [493, 158] on div "🔒 https://mohamed-abushaqra-h5g98.nuitee.link" at bounding box center [849, 162] width 782 height 27
drag, startPoint x: 512, startPoint y: 162, endPoint x: 501, endPoint y: 162, distance: 11.0
click at [501, 162] on span "🔒 https://mohamed-abushaqra-h5g98.nuitee.link" at bounding box center [572, 162] width 207 height 15
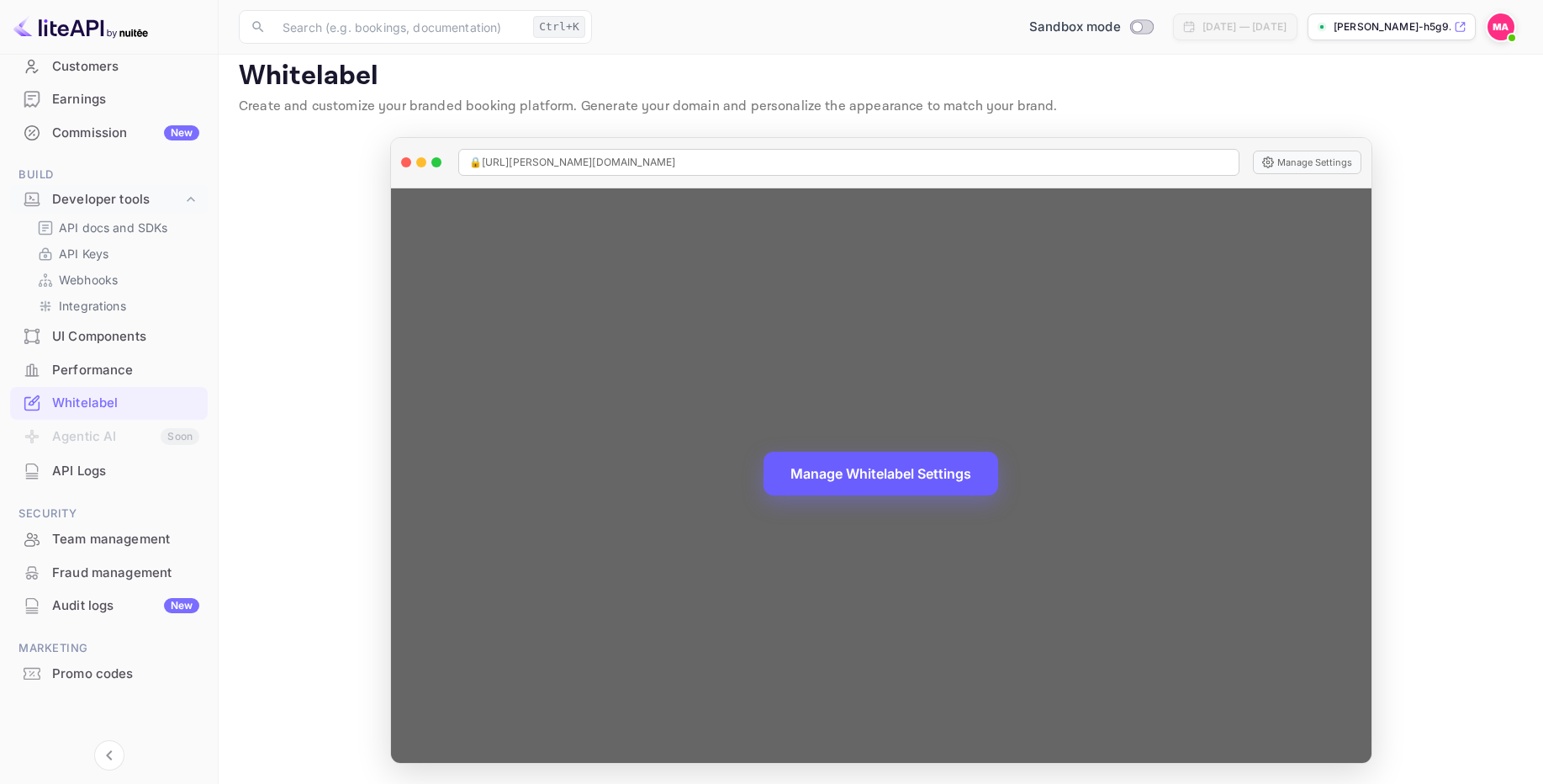
click at [501, 162] on span "🔒 https://mohamed-abushaqra-h5g98.nuitee.link" at bounding box center [572, 162] width 207 height 15
drag, startPoint x: 490, startPoint y: 164, endPoint x: 716, endPoint y: 164, distance: 226.0
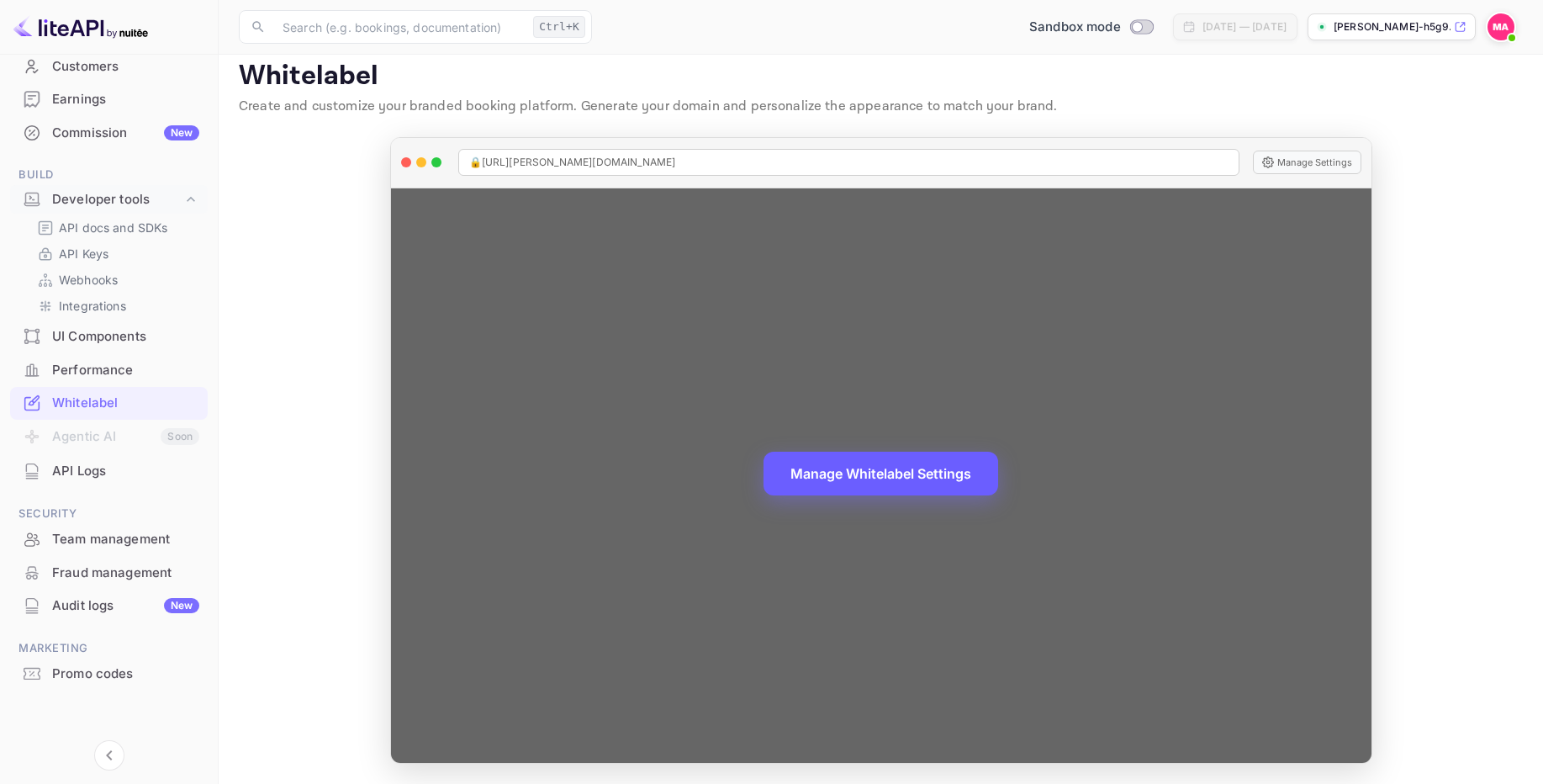
click at [716, 164] on div "🔒 https://mohamed-abushaqra-h5g98.nuitee.link" at bounding box center [849, 162] width 782 height 27
copy span "https://mohamed-abushaqra-h5g98.nuitee.link"
